Goal: Information Seeking & Learning: Learn about a topic

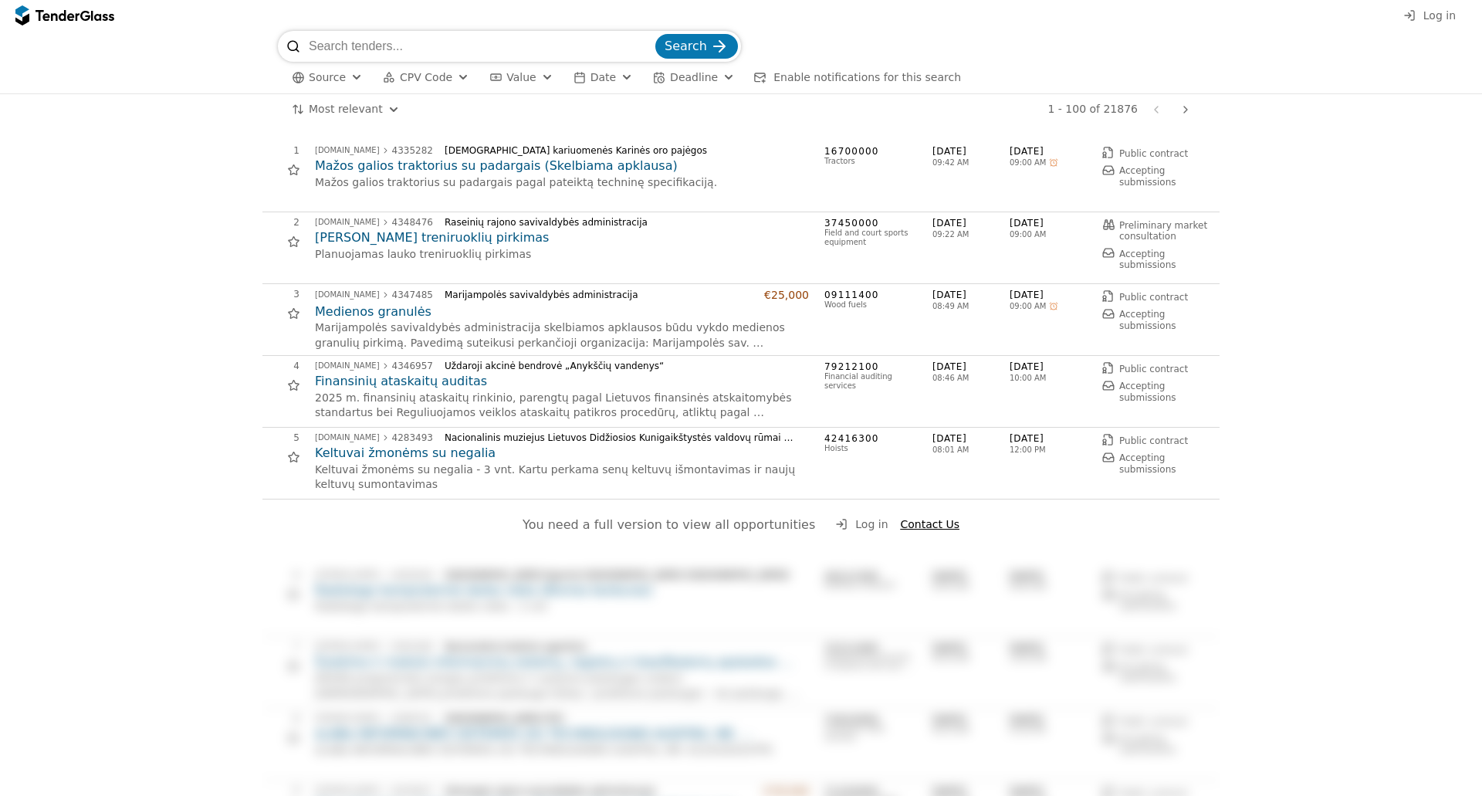
click at [405, 164] on h2 "Mažos galios traktorius su padargais (Skelbiama apklausa)" at bounding box center [562, 165] width 494 height 17
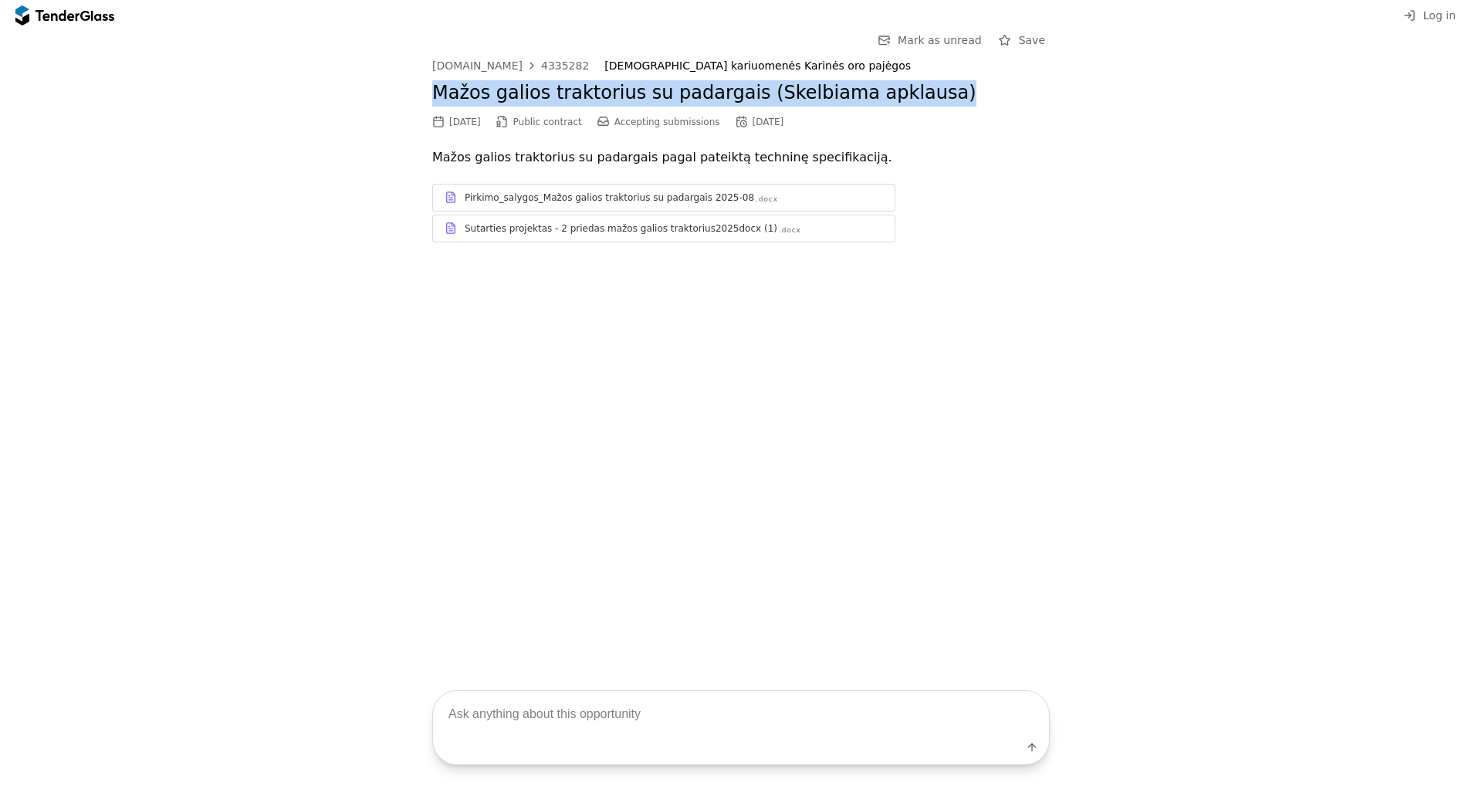
drag, startPoint x: 918, startPoint y: 100, endPoint x: 312, endPoint y: 107, distance: 606.0
click at [312, 107] on div "Go Back Mark as unread Save [DOMAIN_NAME] 4335282 [DEMOGRAPHIC_DATA] kariuomenė…" at bounding box center [741, 148] width 1467 height 235
click at [539, 88] on h2 "Mažos galios traktorius su padargais (Skelbiama apklausa)" at bounding box center [741, 93] width 618 height 26
drag, startPoint x: 414, startPoint y: 92, endPoint x: 934, endPoint y: 102, distance: 520.4
click at [934, 102] on div "Go Back Mark as unread Save [DOMAIN_NAME] 4335282 [DEMOGRAPHIC_DATA] kariuomenė…" at bounding box center [741, 148] width 1467 height 235
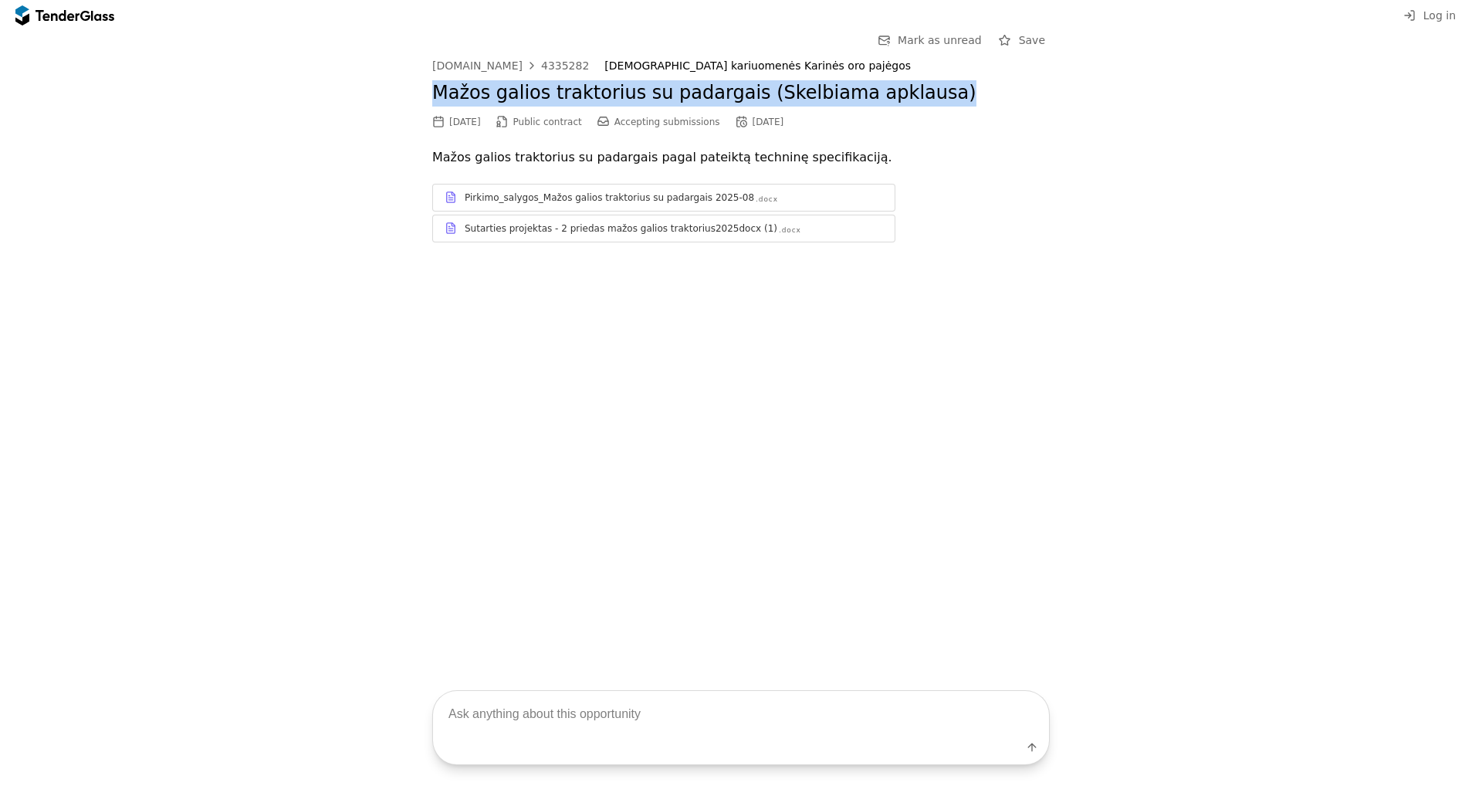
click at [929, 95] on h2 "Mažos galios traktorius su padargais (Skelbiama apklausa)" at bounding box center [741, 93] width 618 height 26
click at [926, 93] on h2 "Mažos galios traktorius su padargais (Skelbiama apklausa)" at bounding box center [741, 93] width 618 height 26
click at [929, 96] on h2 "Mažos galios traktorius su padargais (Skelbiama apklausa)" at bounding box center [741, 93] width 618 height 26
drag, startPoint x: 926, startPoint y: 96, endPoint x: 437, endPoint y: 67, distance: 490.3
click at [440, 94] on h2 "Mažos galios traktorius su padargais (Skelbiama apklausa)" at bounding box center [741, 93] width 618 height 26
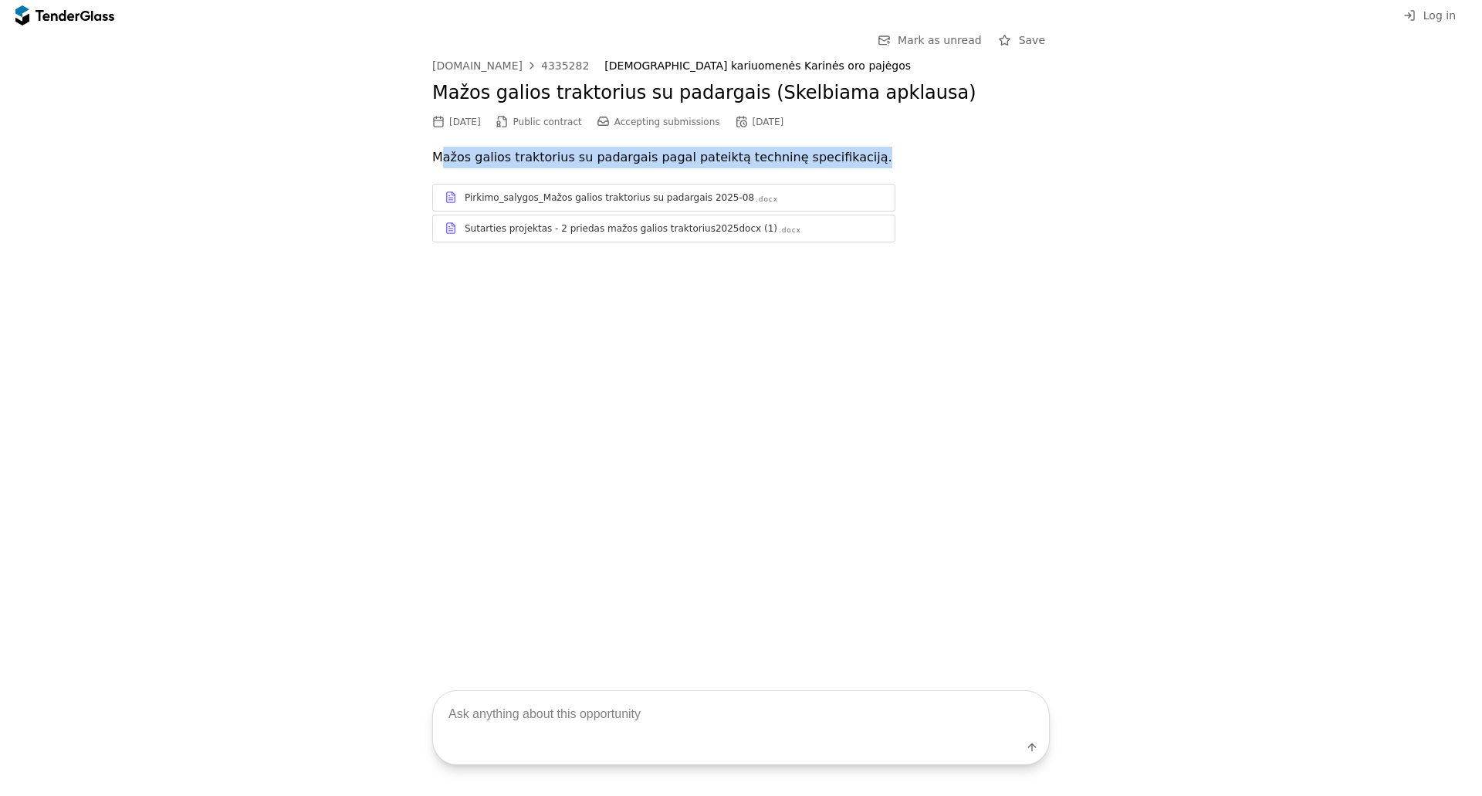
drag, startPoint x: 445, startPoint y: 159, endPoint x: 997, endPoint y: 171, distance: 551.3
click at [1000, 174] on div "Mažos galios traktorius su padargais pagal pateiktą techninę specifikaciją. Pir…" at bounding box center [741, 202] width 618 height 111
click at [927, 165] on p "Mažos galios traktorius su padargais pagal pateiktą techninę specifikaciją." at bounding box center [741, 158] width 618 height 22
